Goal: Find specific page/section: Find specific page/section

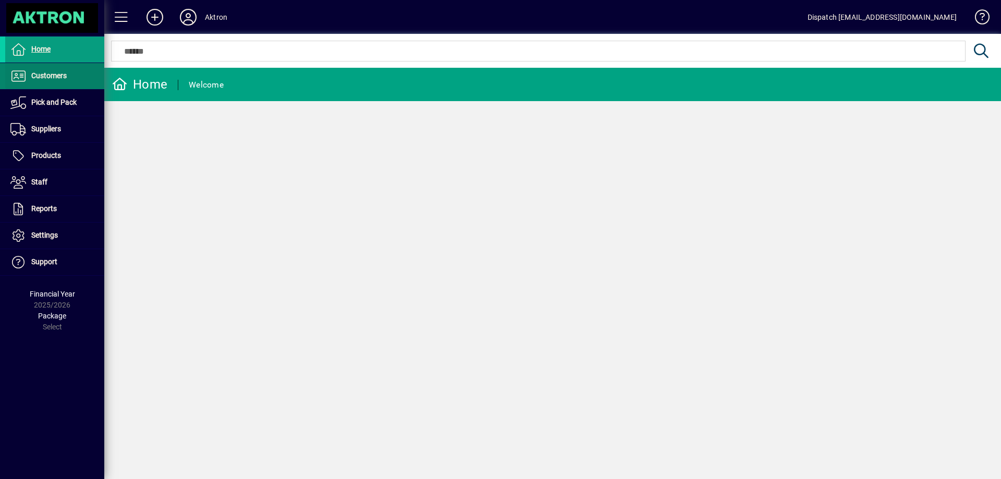
click at [58, 78] on span "Customers" at bounding box center [48, 75] width 35 height 8
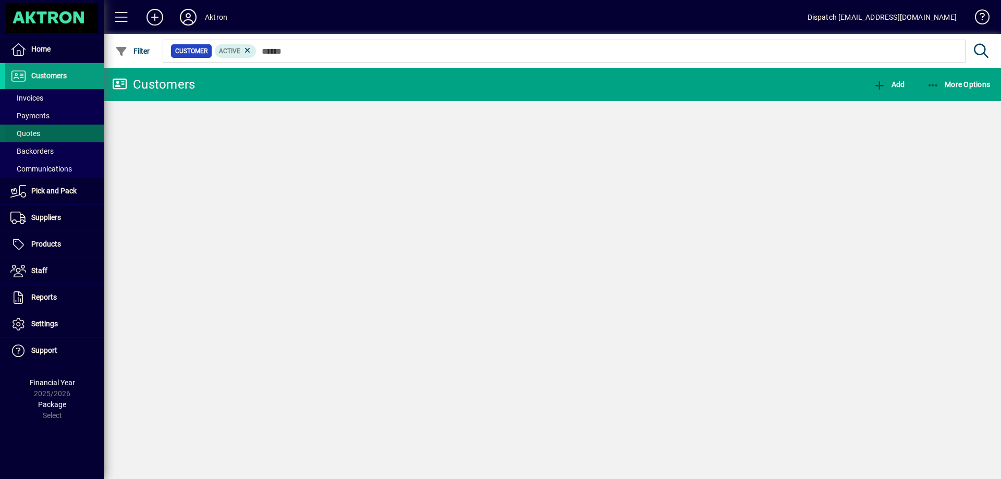
click at [39, 133] on span "Quotes" at bounding box center [25, 133] width 30 height 8
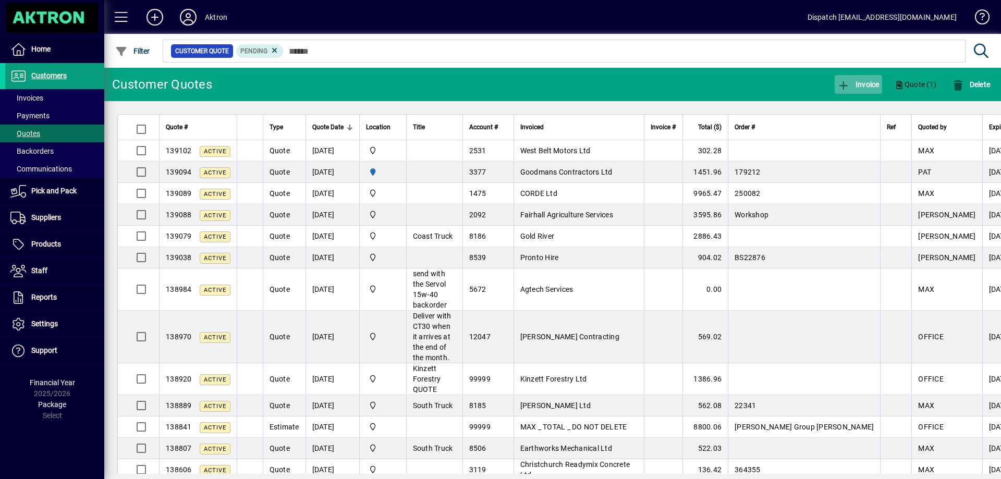
click at [863, 86] on span "Invoice" at bounding box center [858, 84] width 42 height 8
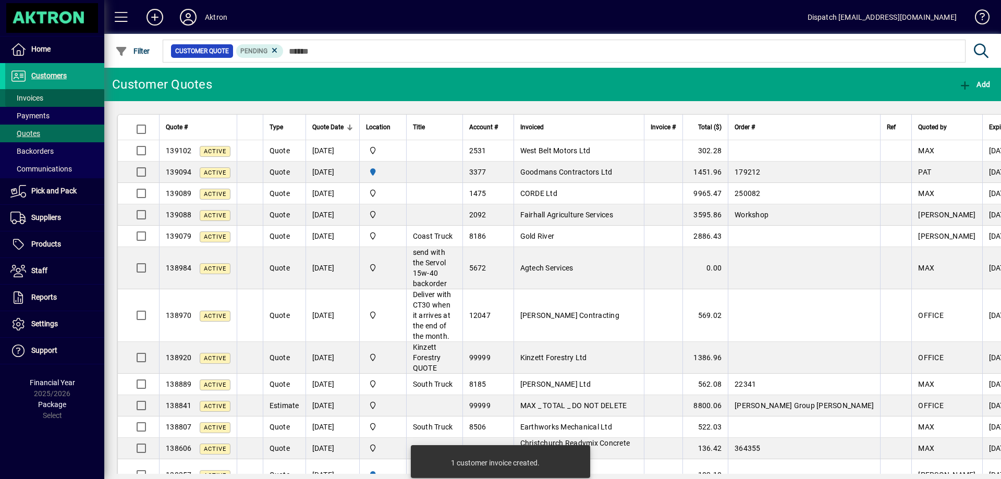
click at [35, 94] on span "Invoices" at bounding box center [26, 98] width 33 height 8
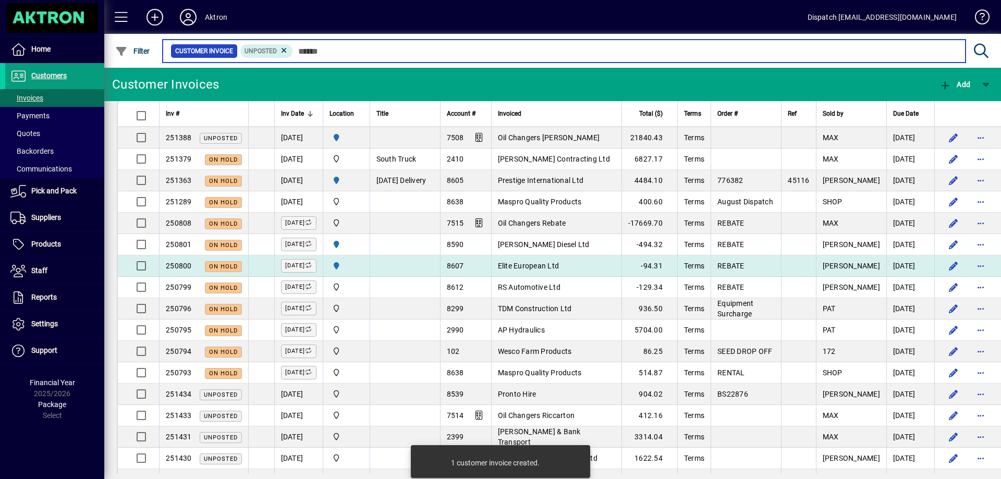
scroll to position [156, 0]
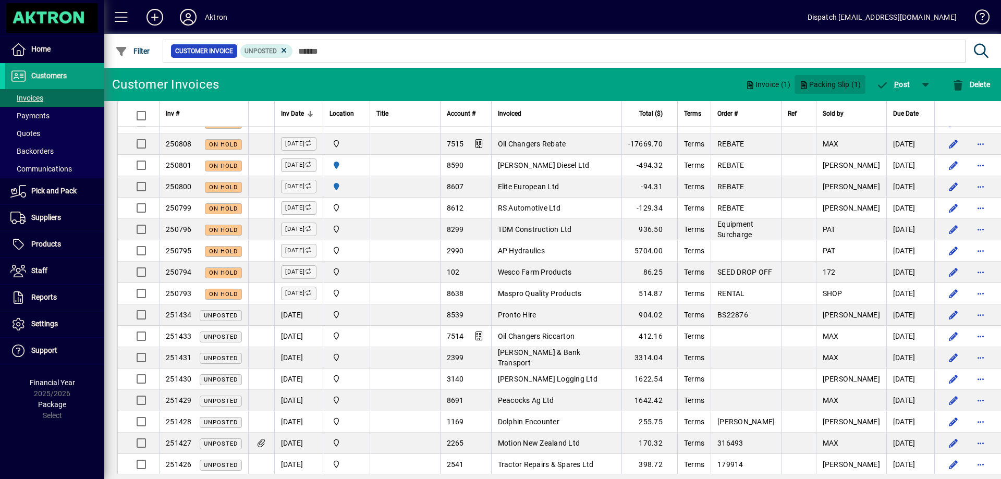
click at [825, 83] on span "Packing Slip (1)" at bounding box center [830, 84] width 62 height 17
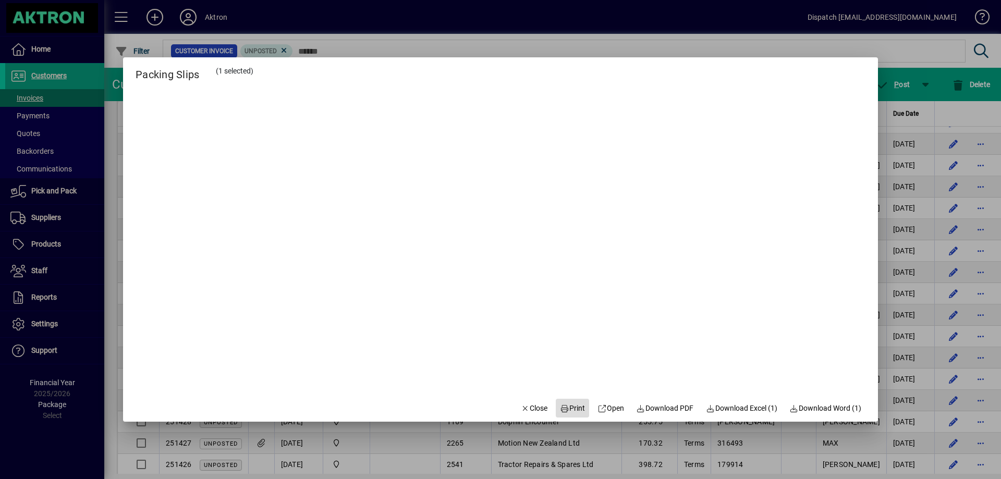
click at [574, 406] on span "Print" at bounding box center [572, 408] width 25 height 11
click at [794, 16] on div at bounding box center [500, 239] width 1001 height 479
